Goal: Task Accomplishment & Management: Use online tool/utility

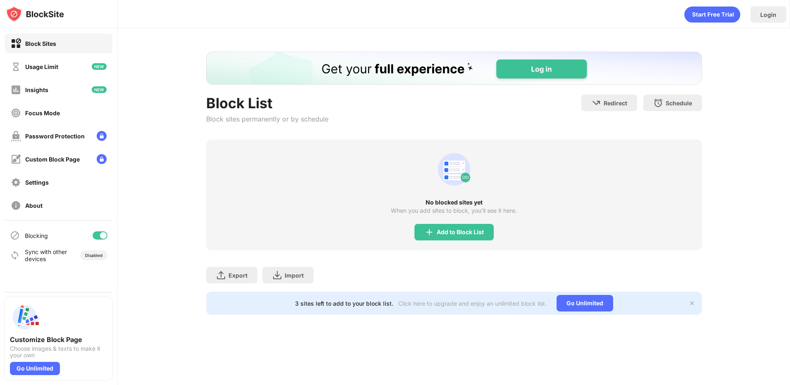
click at [476, 236] on div "Add to Block List" at bounding box center [453, 232] width 79 height 17
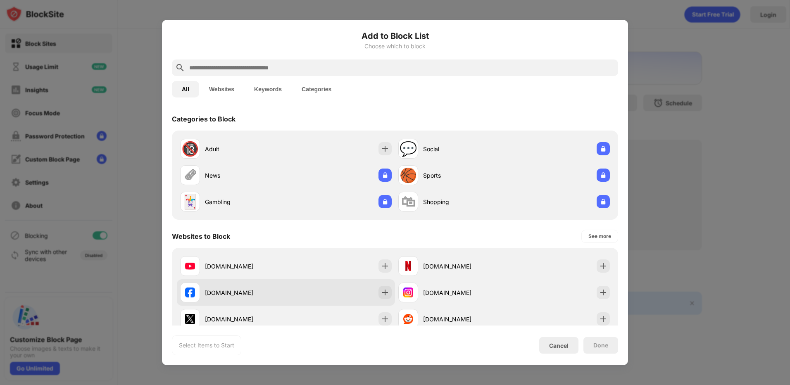
click at [305, 290] on div "facebook.com" at bounding box center [286, 292] width 218 height 26
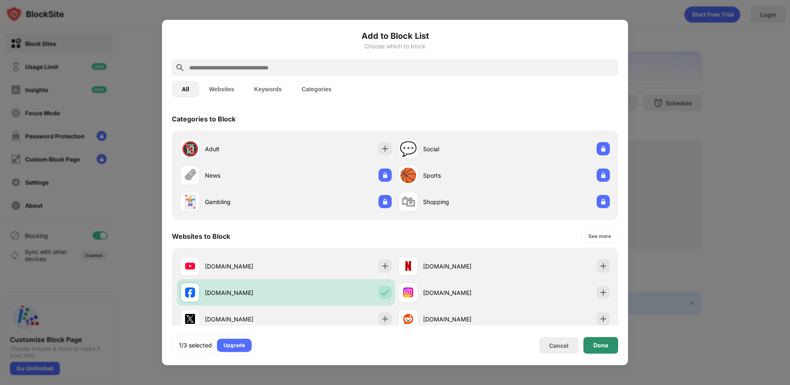
click at [615, 343] on div "Done" at bounding box center [600, 345] width 35 height 17
